Goal: Information Seeking & Learning: Learn about a topic

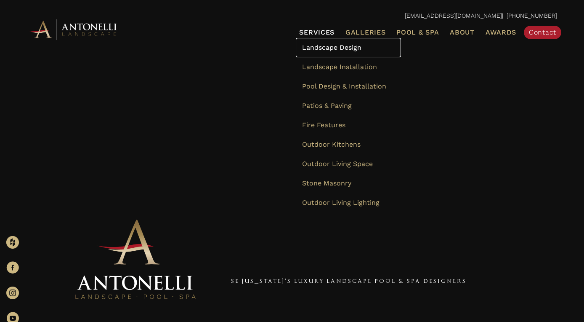
click at [302, 51] on span "Landscape Design" at bounding box center [331, 47] width 59 height 8
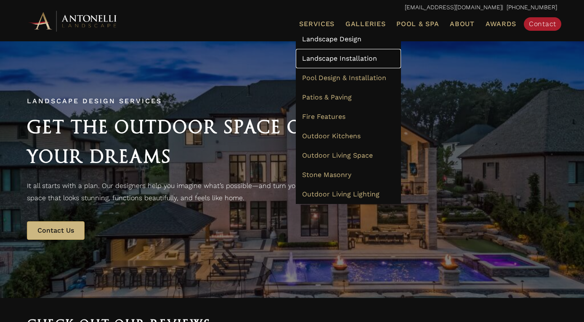
click at [302, 59] on span "Landscape Installation" at bounding box center [339, 58] width 75 height 8
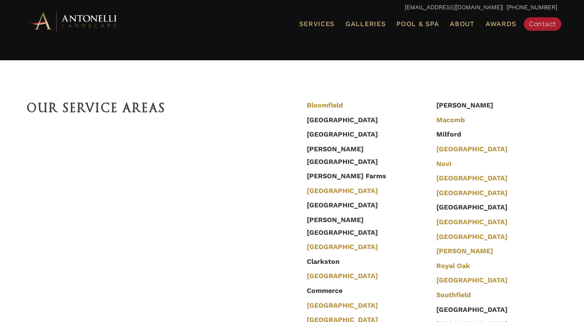
scroll to position [2549, 0]
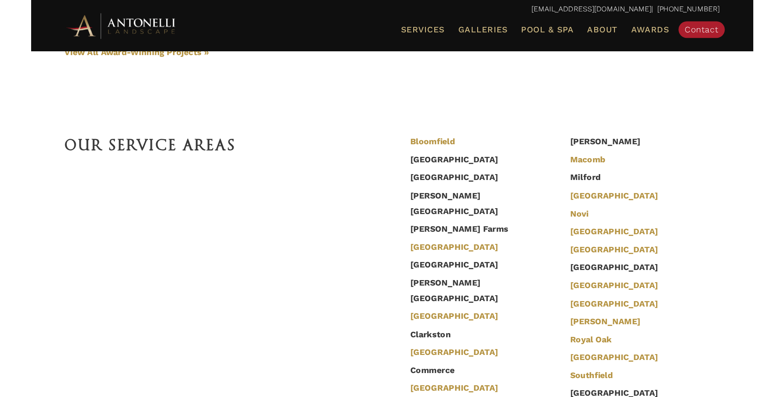
scroll to position [1786, 0]
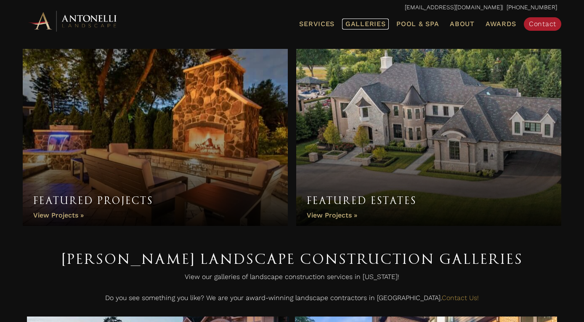
click at [346, 23] on span "Galleries" at bounding box center [366, 24] width 40 height 8
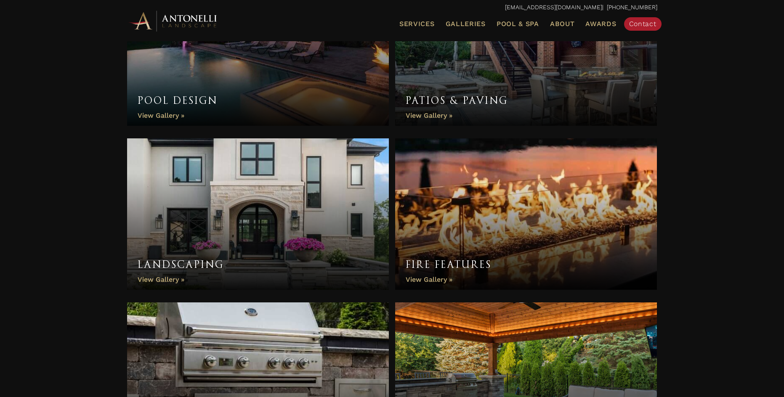
scroll to position [347, 0]
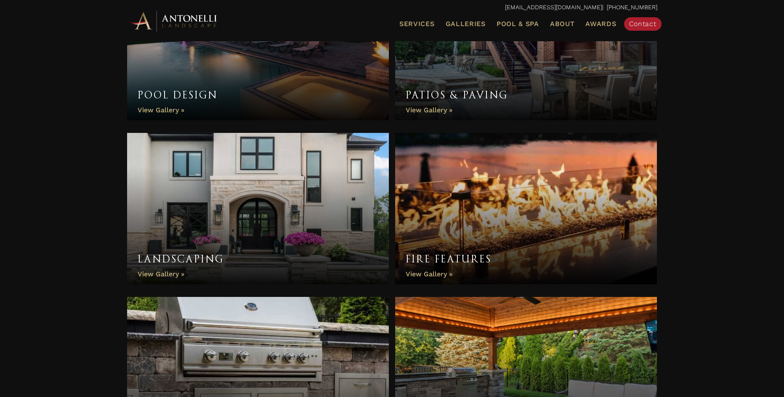
click at [330, 167] on link "Landscaping" at bounding box center [258, 209] width 262 height 152
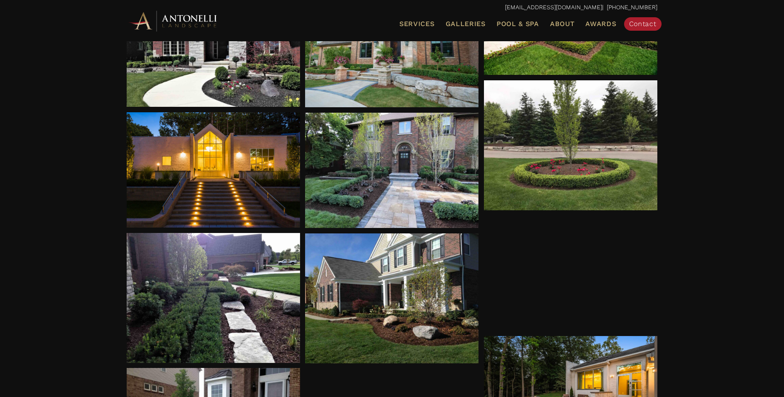
scroll to position [309, 0]
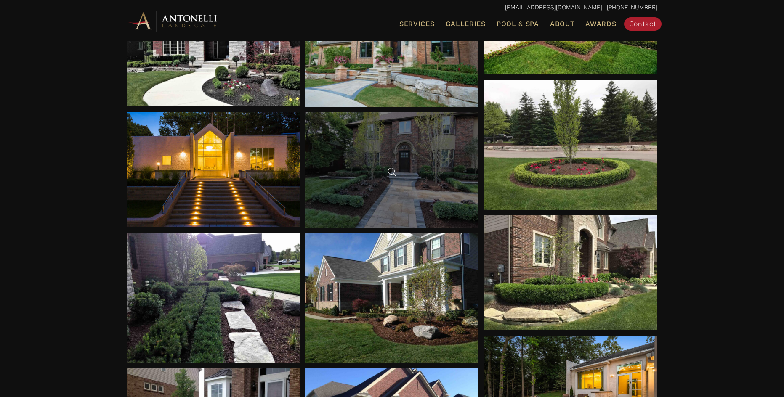
click at [435, 176] on div at bounding box center [391, 169] width 173 height 115
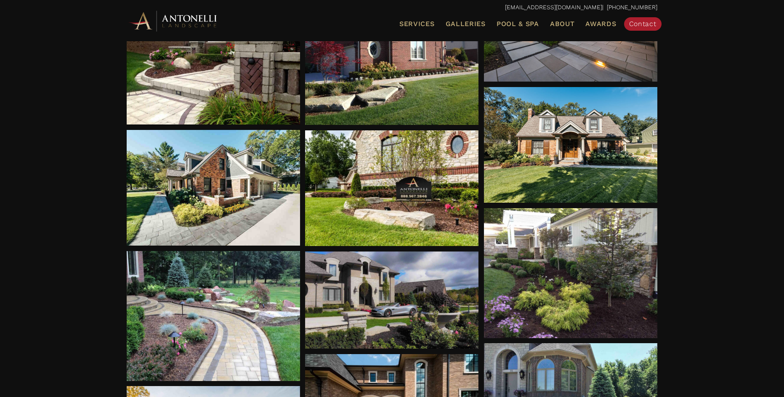
scroll to position [684, 0]
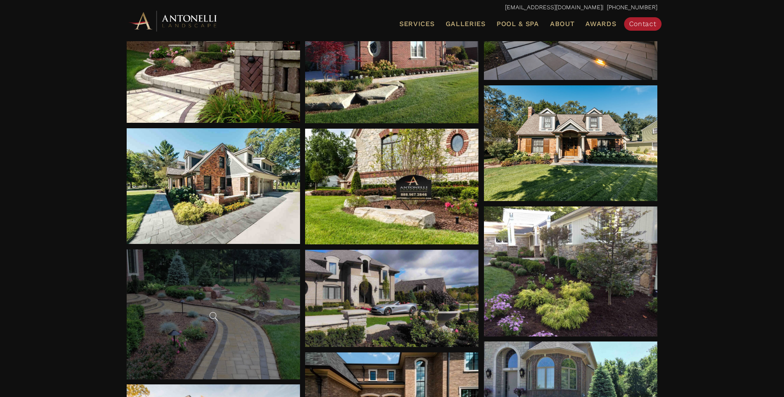
click at [222, 311] on div at bounding box center [213, 315] width 173 height 130
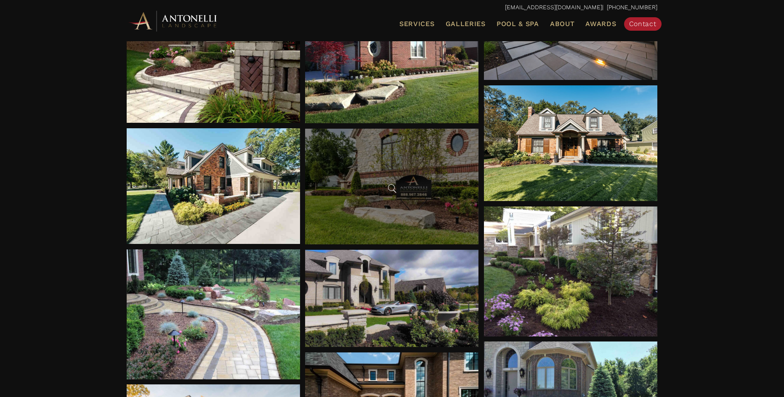
click at [344, 184] on div at bounding box center [391, 187] width 173 height 116
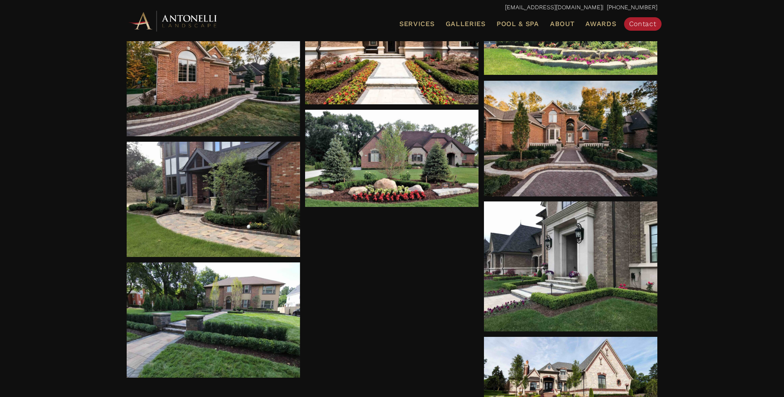
scroll to position [1049, 0]
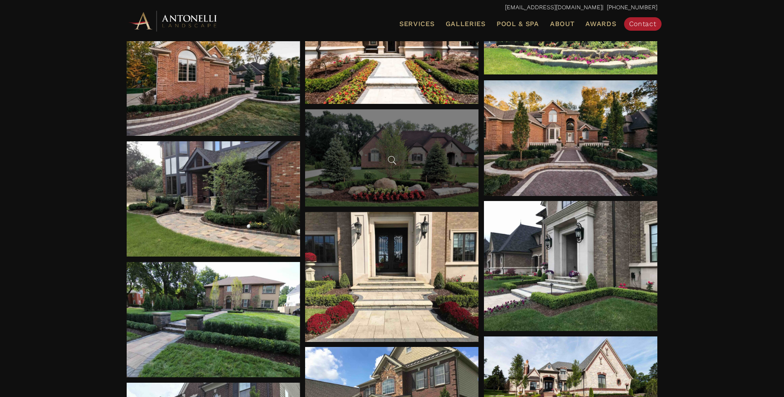
click at [415, 157] on div at bounding box center [391, 158] width 173 height 98
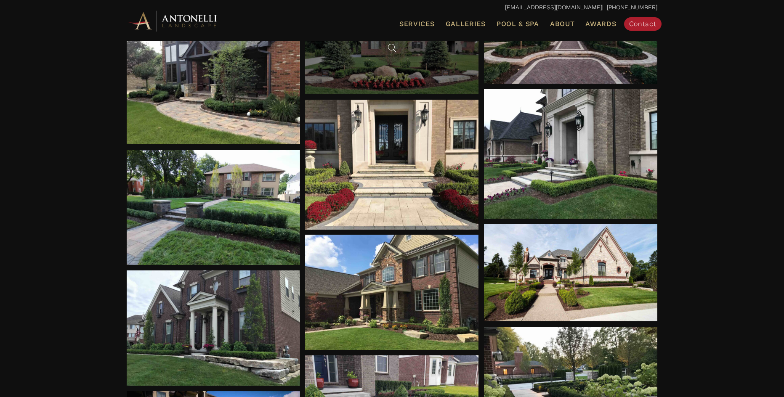
scroll to position [1162, 0]
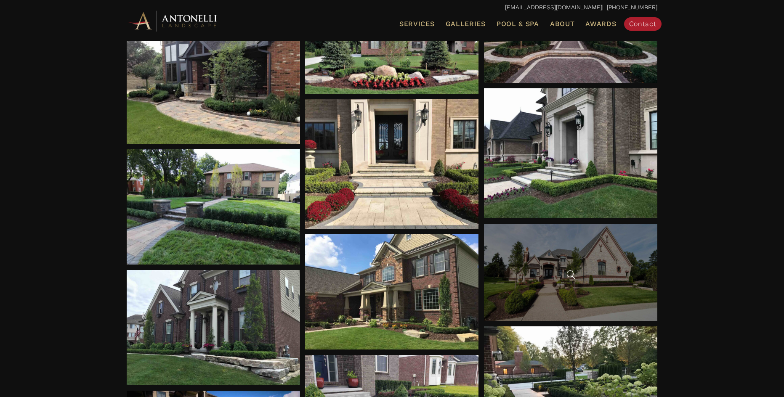
click at [548, 253] on div at bounding box center [570, 273] width 173 height 98
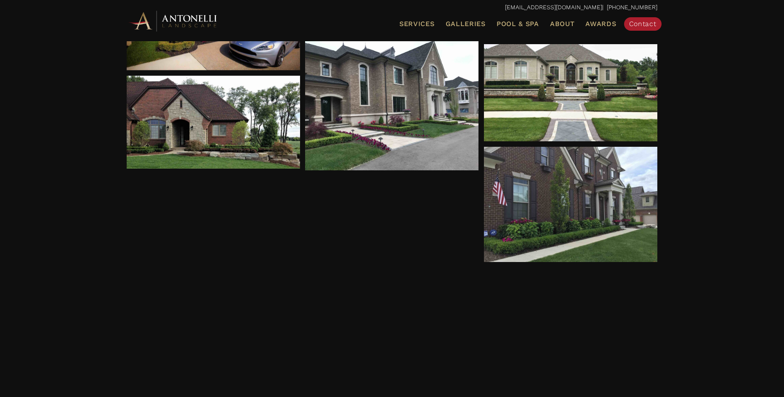
scroll to position [1619, 0]
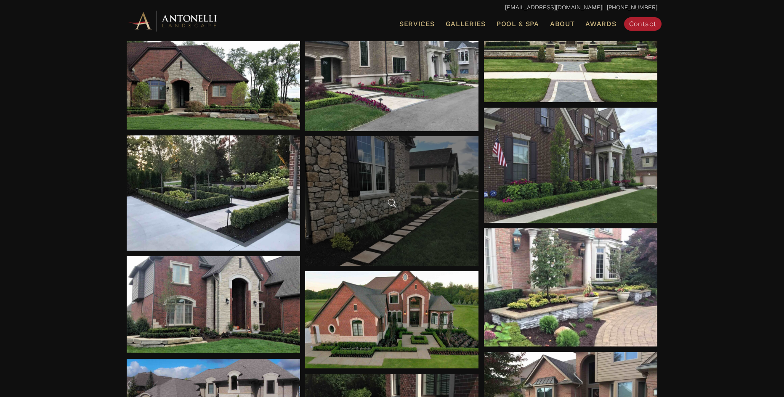
click at [434, 227] on div at bounding box center [391, 201] width 173 height 130
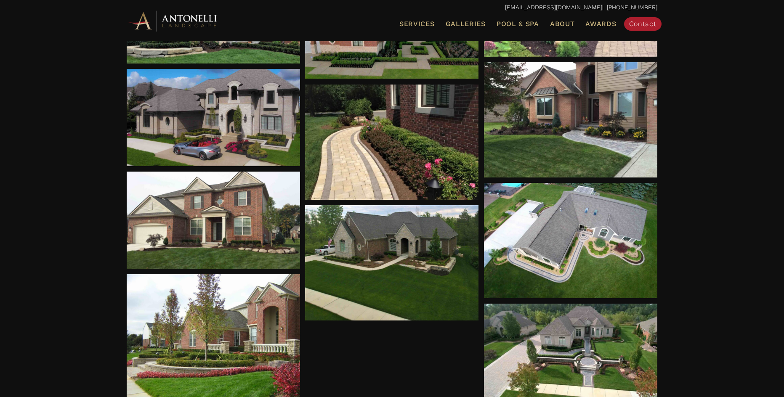
scroll to position [1909, 0]
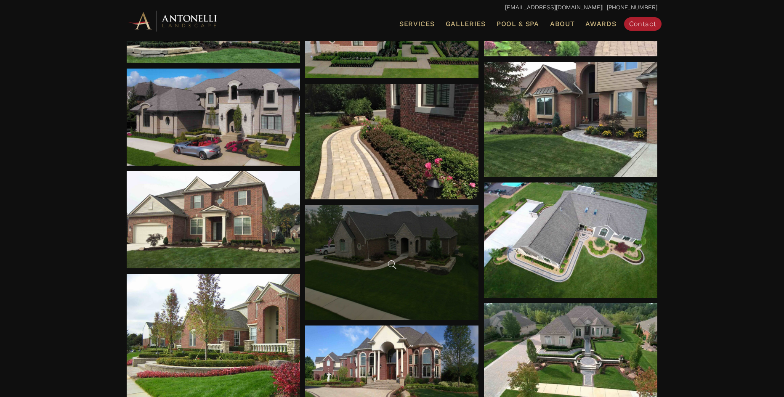
click at [431, 255] on div at bounding box center [391, 263] width 173 height 116
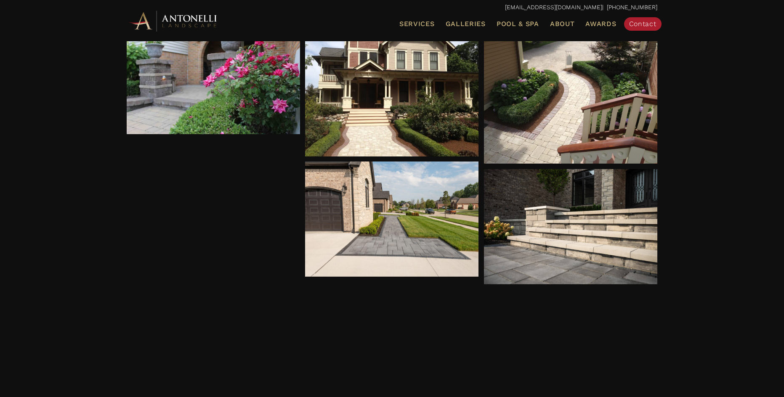
scroll to position [2471, 0]
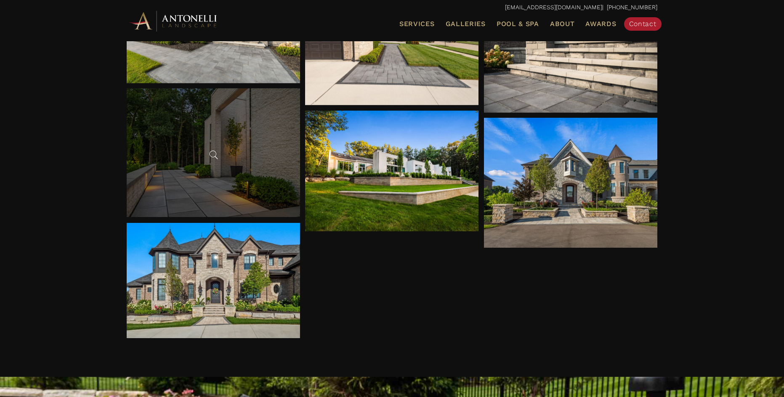
click at [284, 182] on div at bounding box center [213, 152] width 173 height 129
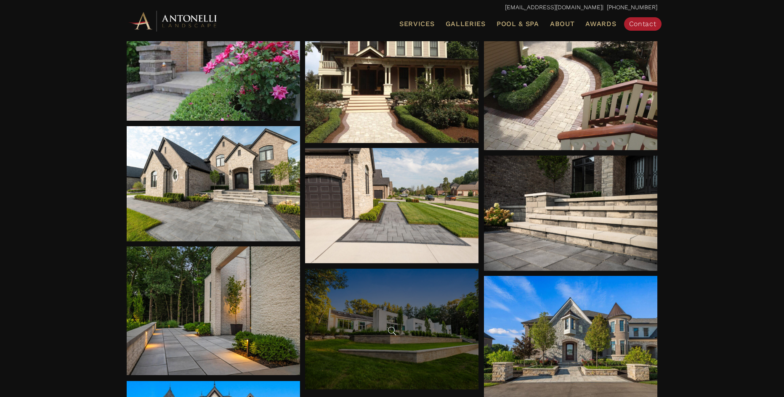
scroll to position [2272, 0]
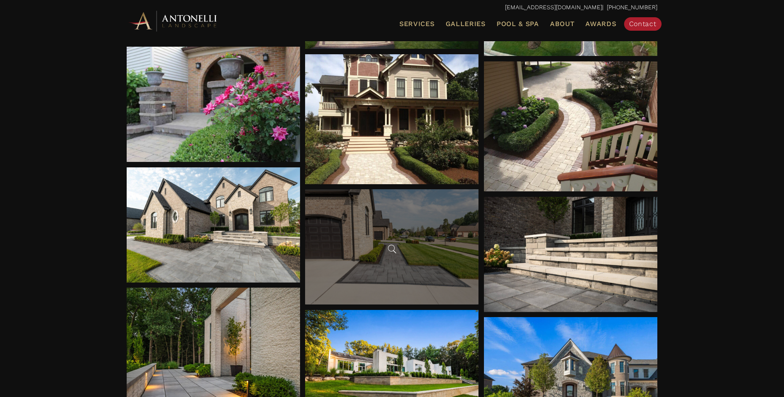
click at [420, 267] on div at bounding box center [391, 246] width 173 height 115
click at [400, 231] on div at bounding box center [391, 246] width 173 height 115
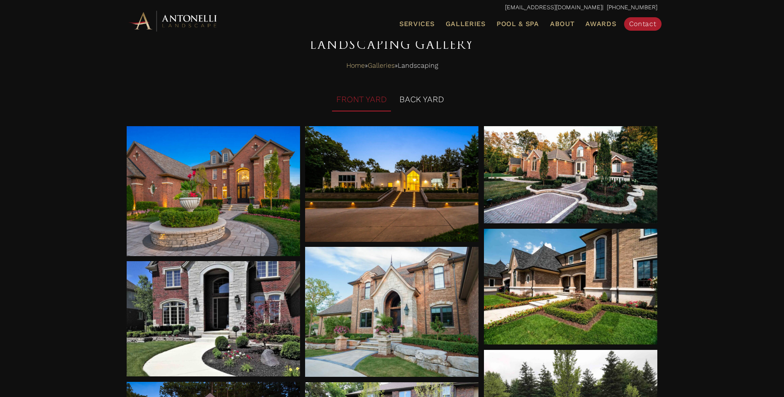
scroll to position [0, 0]
